Goal: Find specific page/section: Find specific page/section

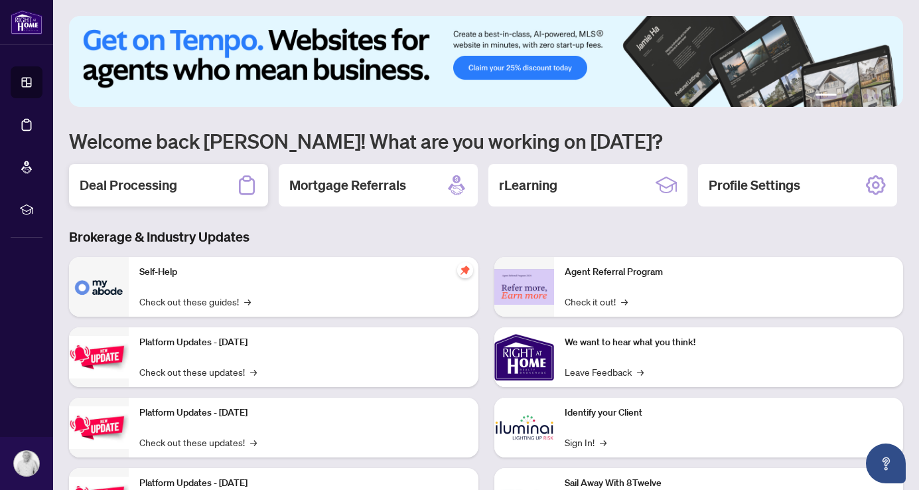
click at [184, 194] on div "Deal Processing" at bounding box center [168, 185] width 199 height 42
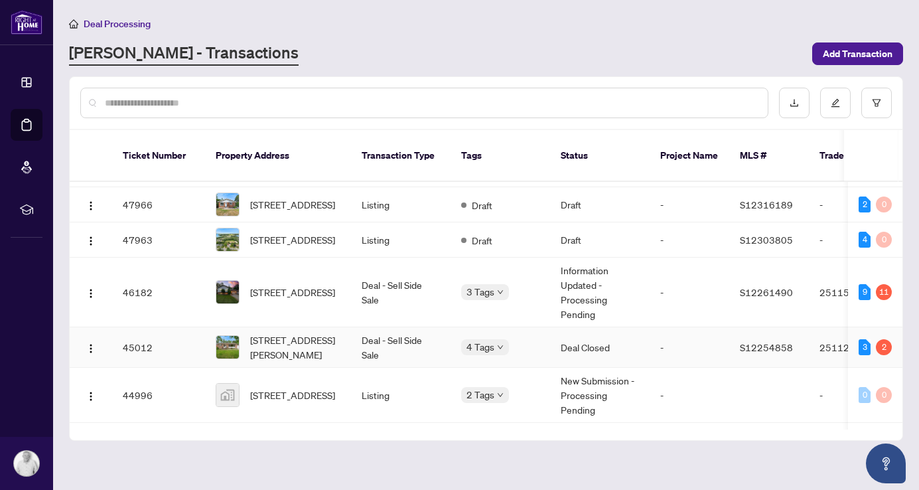
scroll to position [129, 0]
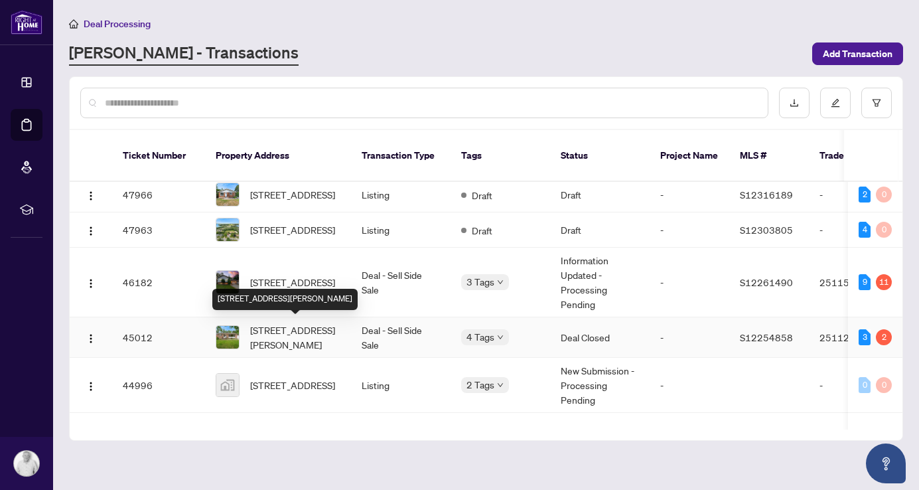
click at [298, 333] on span "[STREET_ADDRESS][PERSON_NAME]" at bounding box center [295, 336] width 90 height 29
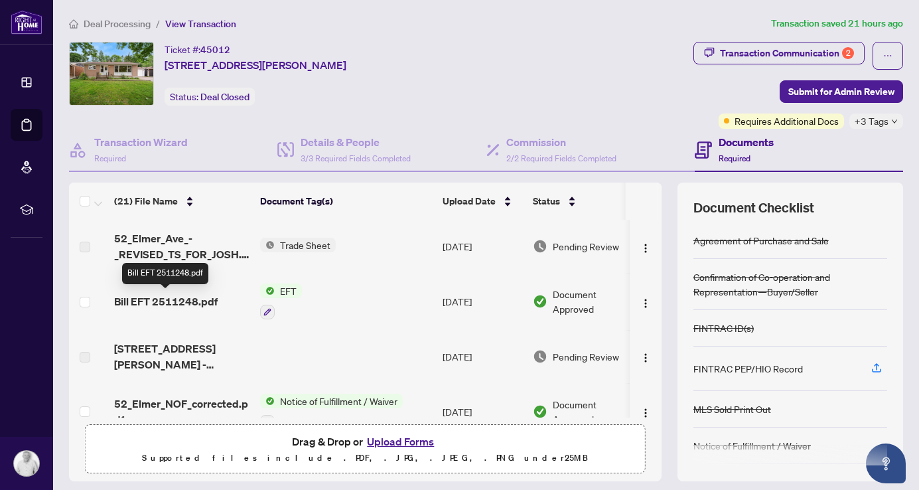
click at [165, 299] on span "Bill EFT 2511248.pdf" at bounding box center [165, 301] width 103 height 16
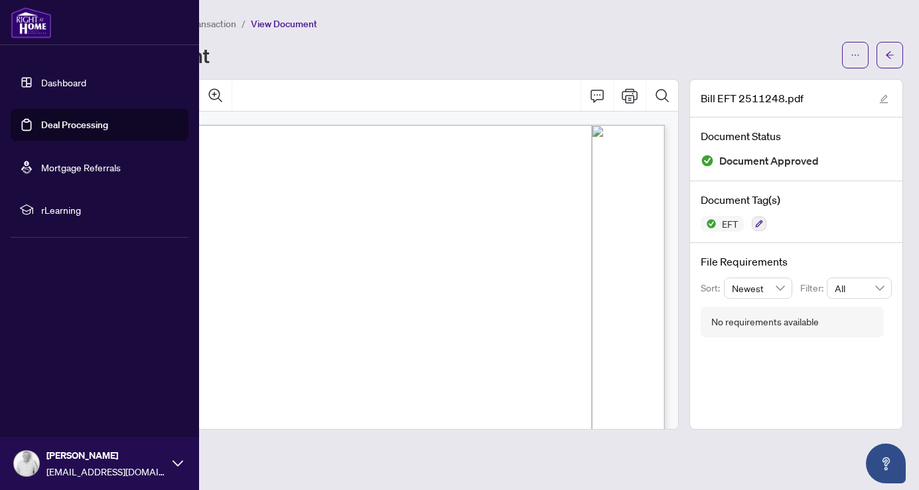
click at [22, 25] on img at bounding box center [31, 23] width 41 height 32
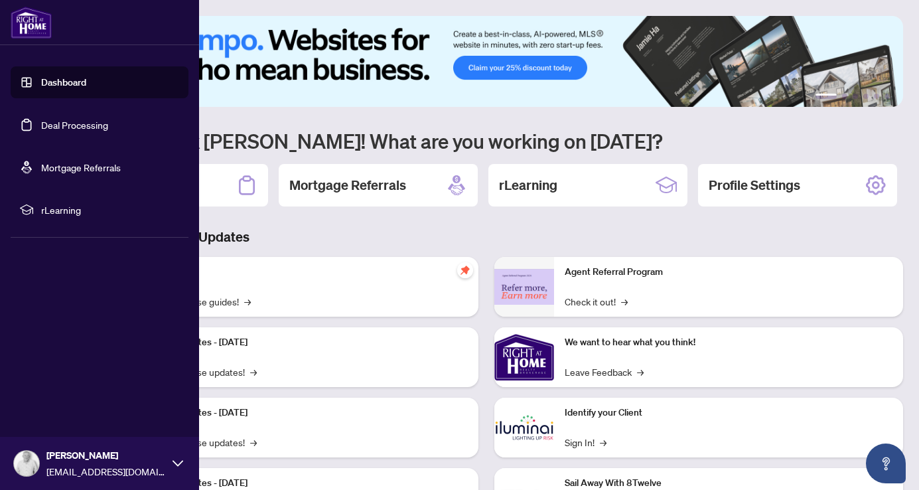
click at [22, 25] on img at bounding box center [31, 23] width 41 height 32
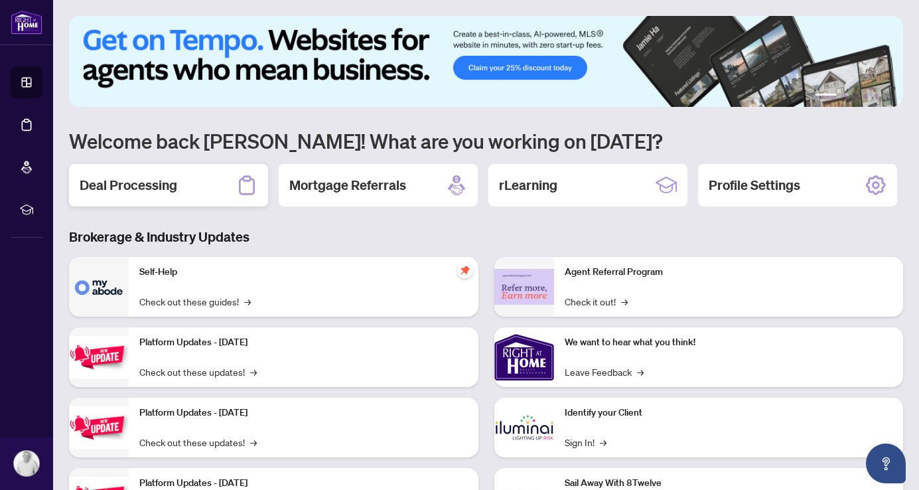
click at [174, 195] on div "Deal Processing" at bounding box center [168, 185] width 199 height 42
